Goal: Task Accomplishment & Management: Manage account settings

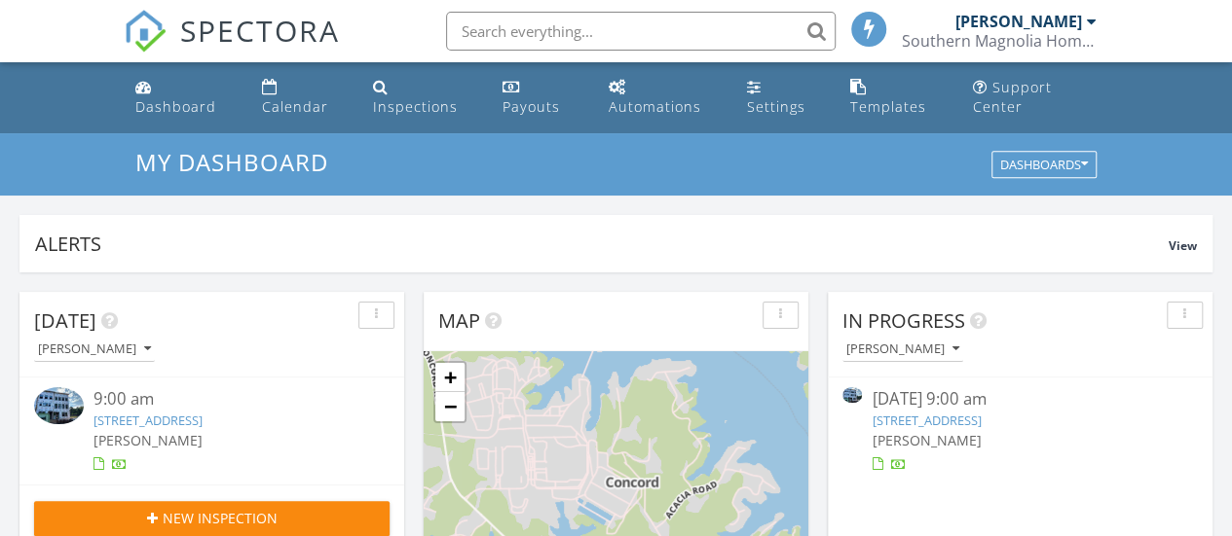
scroll to position [10, 10]
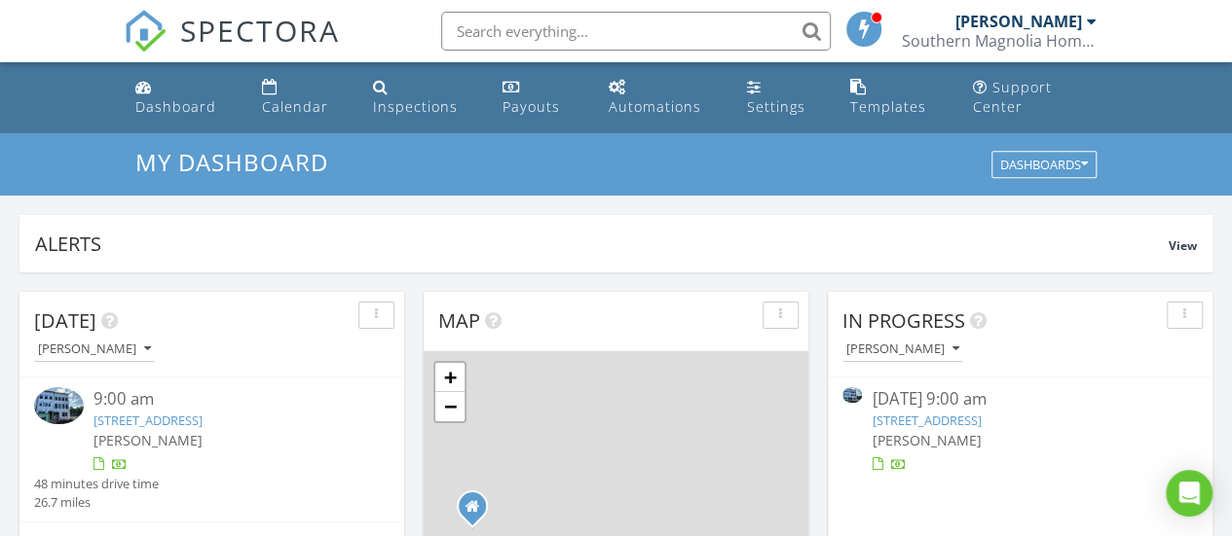
click at [917, 433] on span "[PERSON_NAME]" at bounding box center [925, 440] width 109 height 18
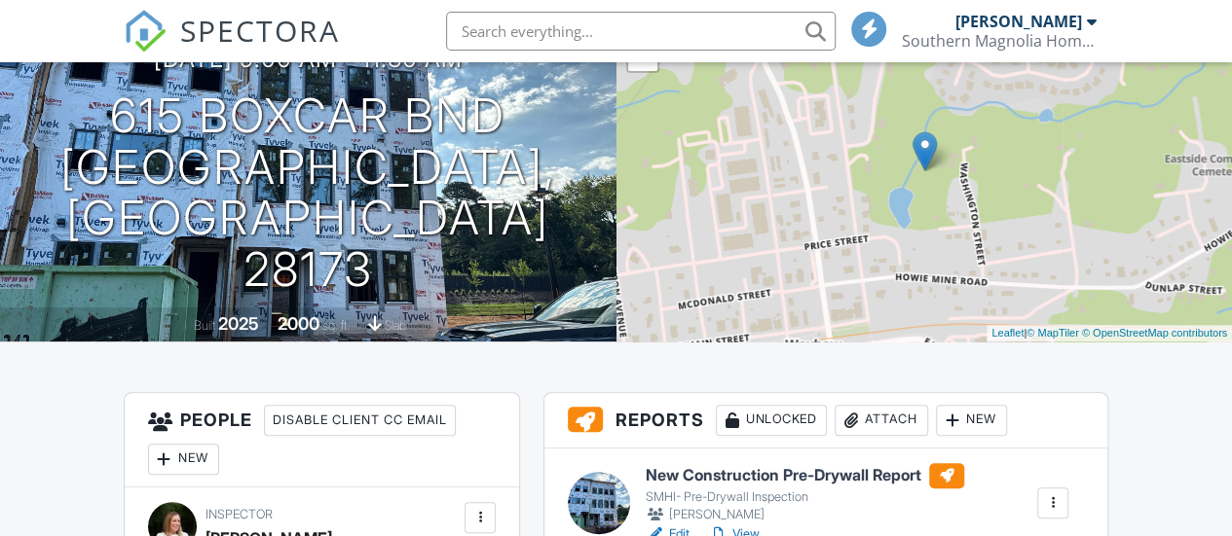
scroll to position [656, 0]
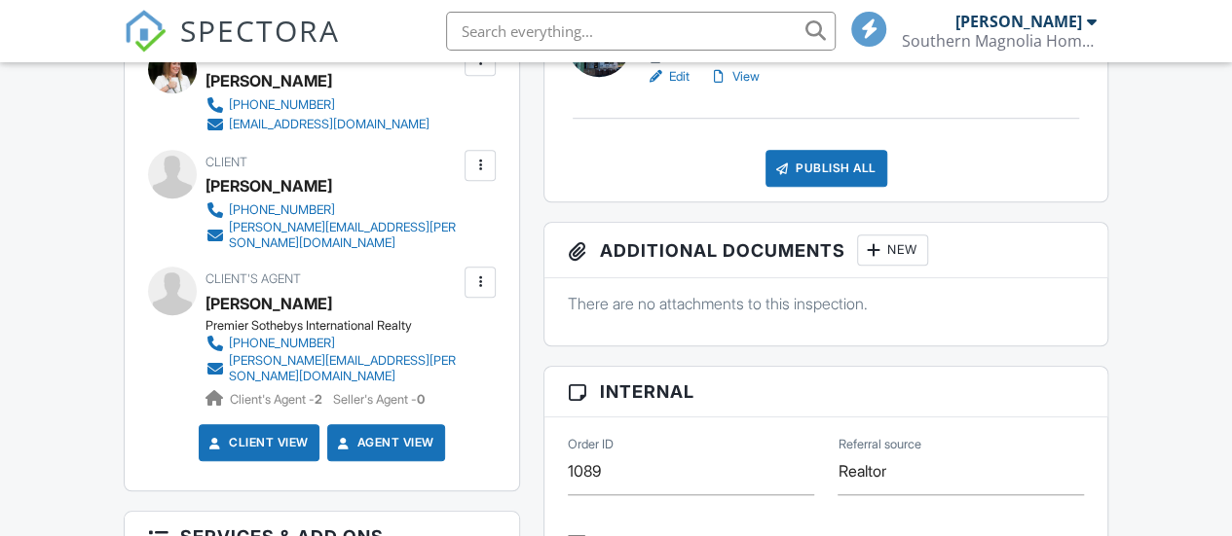
click at [746, 79] on link "View" at bounding box center [734, 76] width 51 height 19
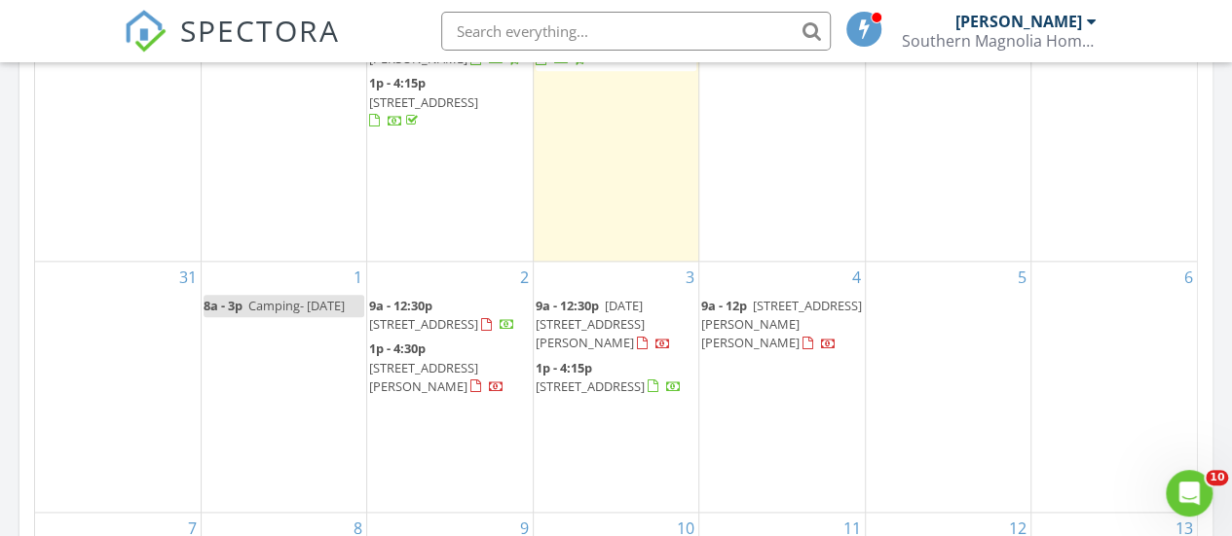
scroll to position [1065, 0]
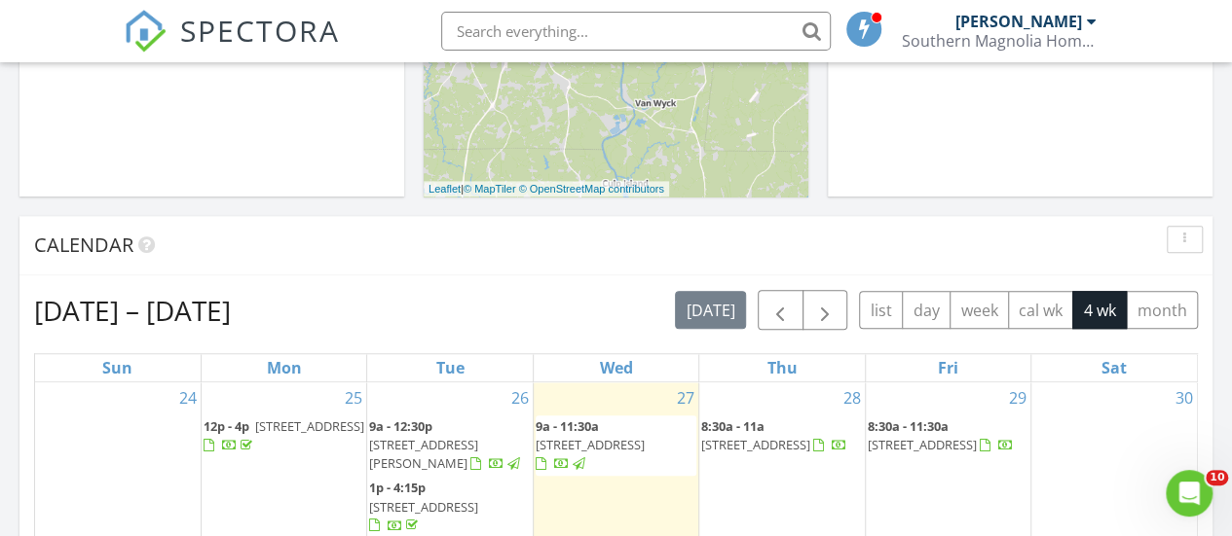
scroll to position [668, 0]
